Goal: Information Seeking & Learning: Learn about a topic

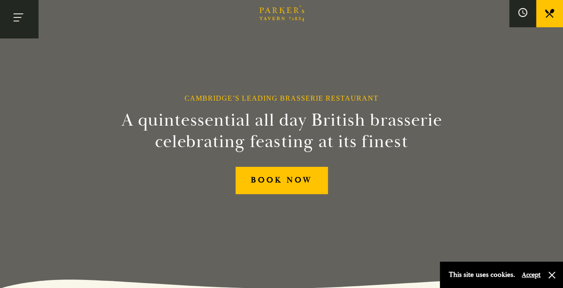
click at [9, 19] on button "Toggle navigation" at bounding box center [19, 19] width 38 height 38
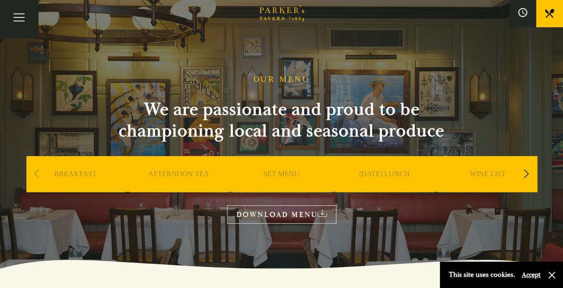
click at [282, 175] on link "SET MENU" at bounding box center [281, 188] width 36 height 36
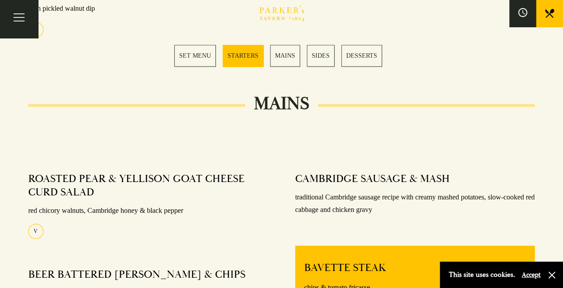
scroll to position [593, 0]
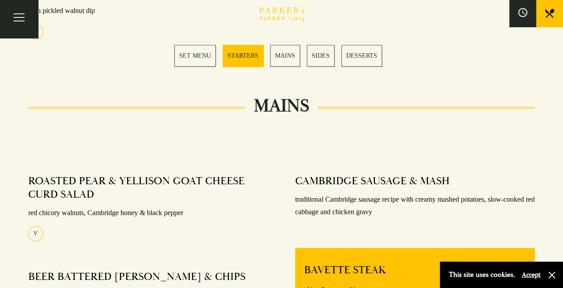
click at [205, 56] on link "SET MENU" at bounding box center [195, 56] width 42 height 22
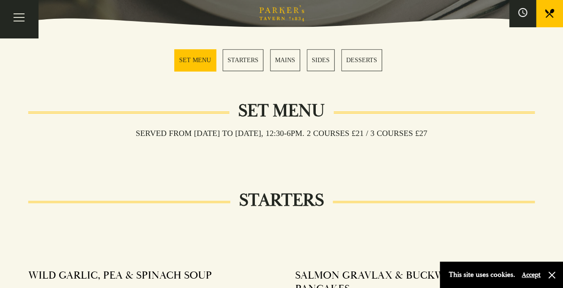
scroll to position [241, 0]
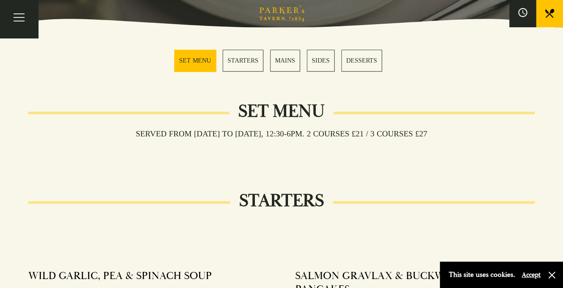
click at [521, 71] on section "SET MENU STARTERS MAINS SIDES DESSERTS" at bounding box center [281, 60] width 563 height 67
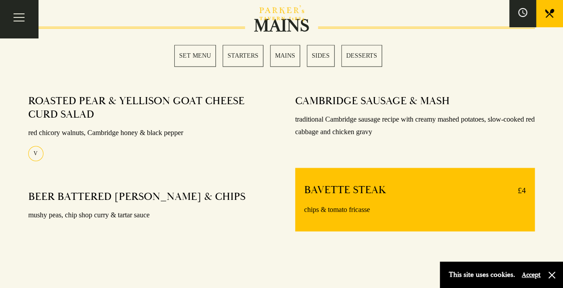
scroll to position [668, 0]
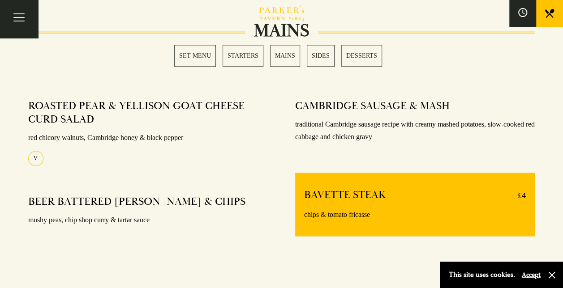
click at [291, 57] on link "MAINS" at bounding box center [285, 56] width 30 height 22
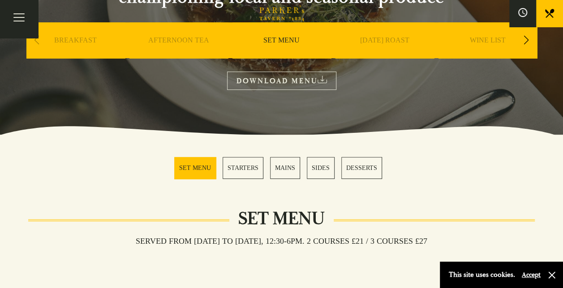
scroll to position [122, 0]
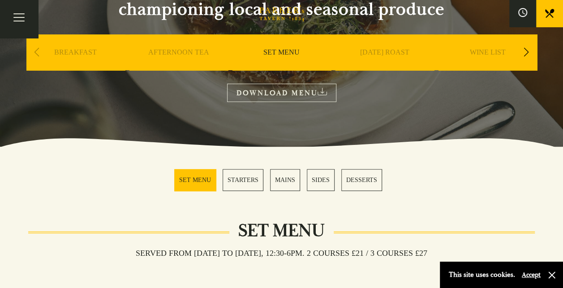
click at [288, 86] on link "DOWNLOAD MENU" at bounding box center [281, 93] width 109 height 18
click at [36, 53] on div "Previous slide" at bounding box center [37, 53] width 12 height 20
click at [34, 53] on div "Previous slide" at bounding box center [37, 53] width 12 height 20
click at [529, 57] on div "Next slide" at bounding box center [526, 53] width 12 height 20
click at [482, 45] on div "A LA CARTE" at bounding box center [487, 65] width 99 height 63
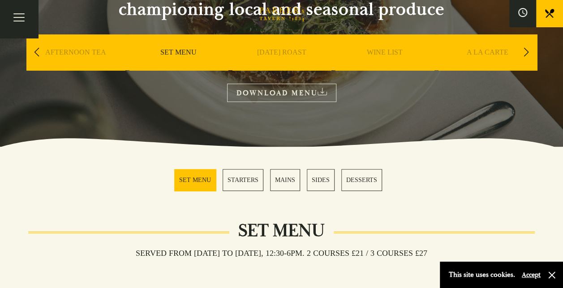
click at [483, 50] on link "A LA CARTE" at bounding box center [488, 66] width 42 height 36
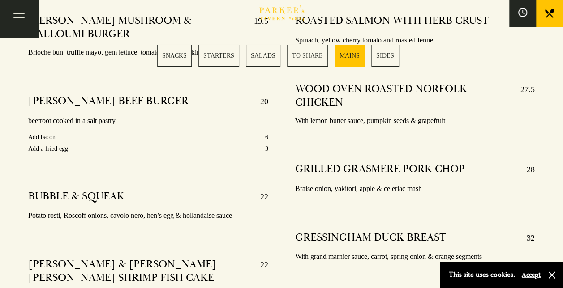
scroll to position [1609, 0]
